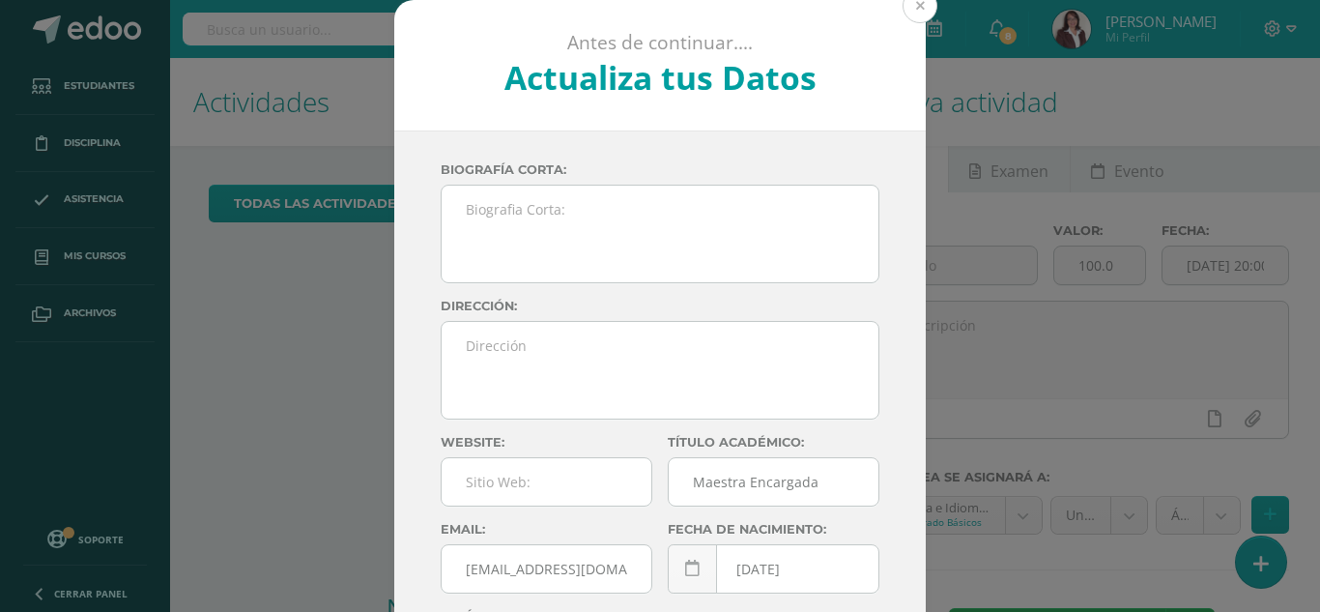
click at [912, 10] on button at bounding box center [920, 5] width 35 height 35
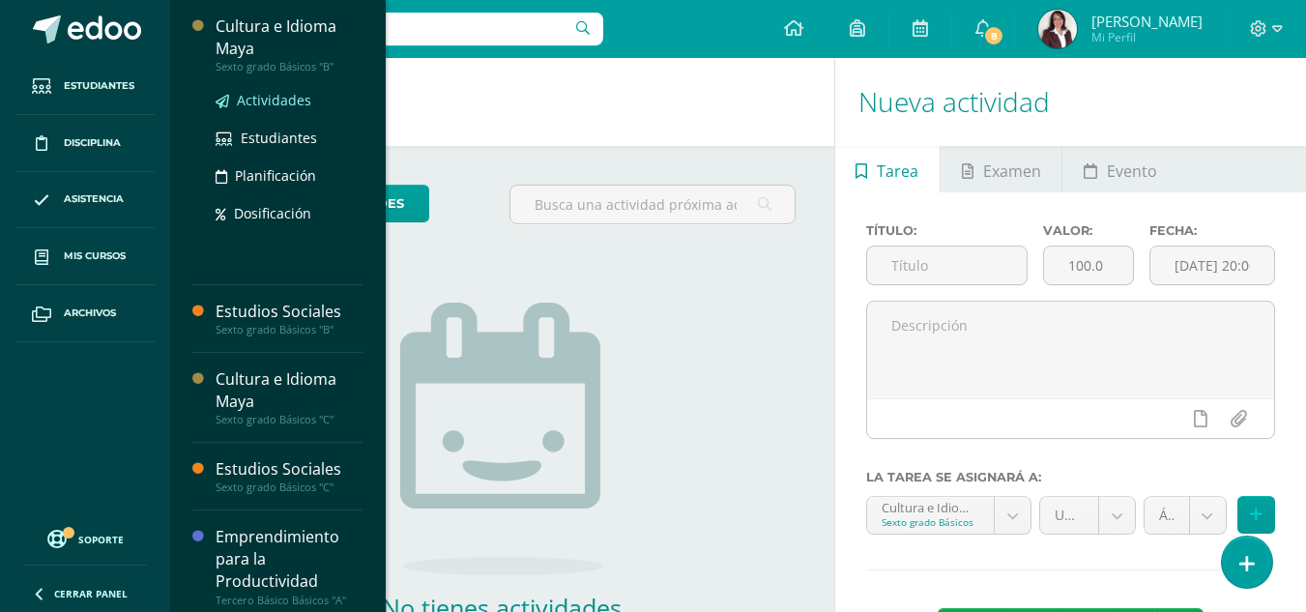
click at [290, 96] on span "Actividades" at bounding box center [274, 100] width 74 height 18
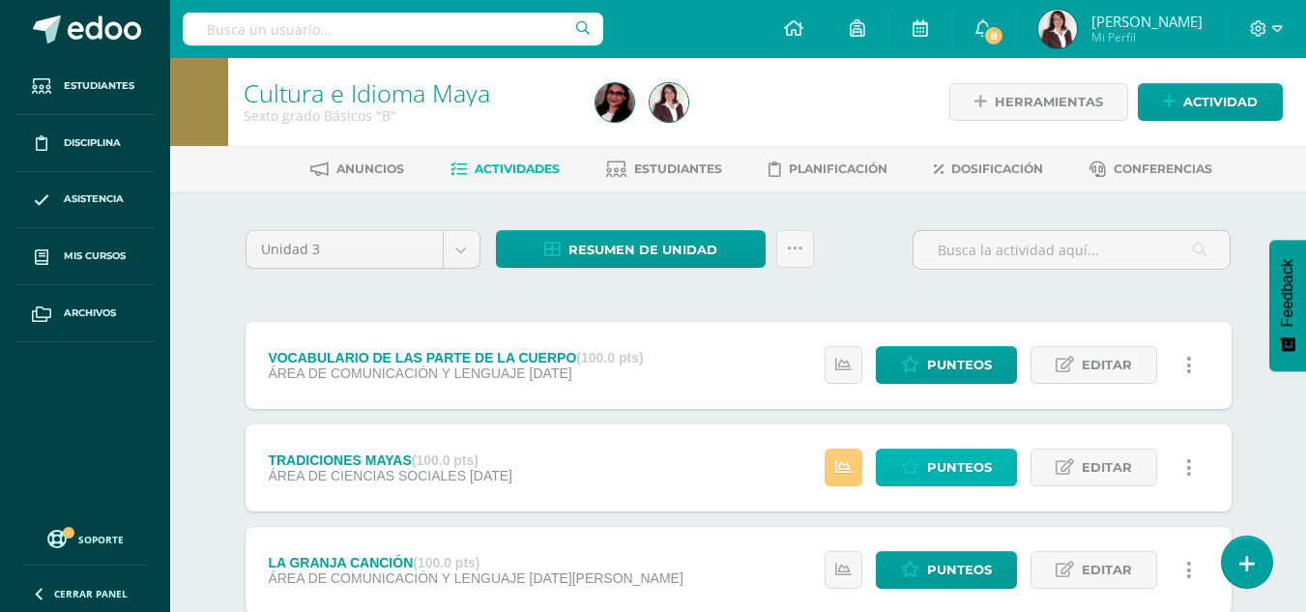
click at [965, 467] on span "Punteos" at bounding box center [959, 467] width 65 height 36
